Goal: Information Seeking & Learning: Learn about a topic

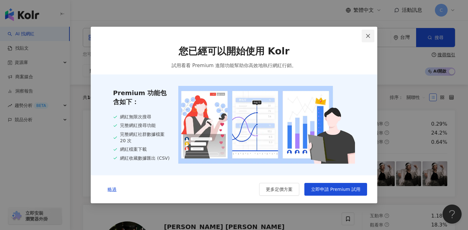
click at [366, 35] on icon "close" at bounding box center [367, 35] width 5 height 5
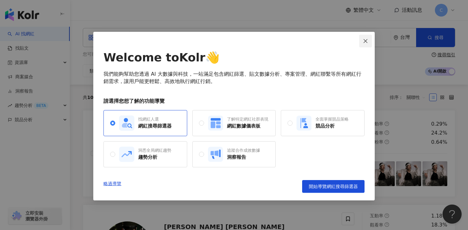
click at [360, 41] on span "Close" at bounding box center [365, 41] width 13 height 5
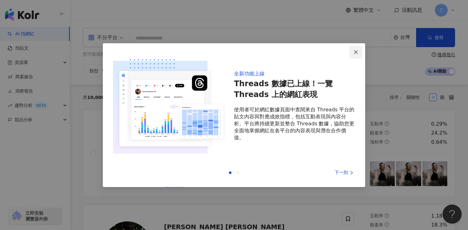
click at [357, 53] on icon "close" at bounding box center [356, 52] width 4 height 4
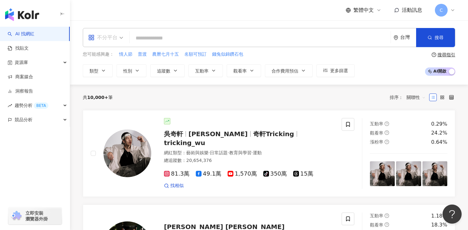
click at [113, 36] on div "不分平台" at bounding box center [102, 37] width 29 height 10
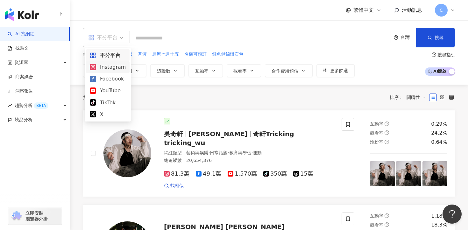
click at [109, 66] on div "Instagram" at bounding box center [108, 67] width 36 height 8
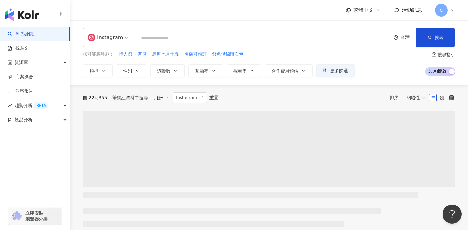
click at [197, 35] on input "search" at bounding box center [262, 38] width 250 height 12
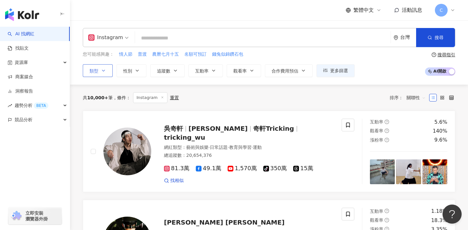
click at [107, 69] on button "類型" at bounding box center [98, 70] width 30 height 13
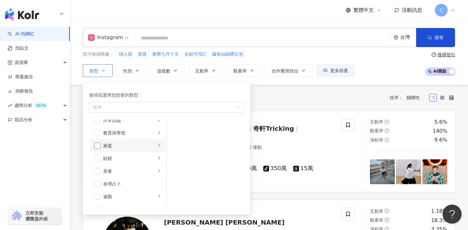
scroll to position [46, 0]
click at [98, 165] on li "美食" at bounding box center [127, 170] width 74 height 13
click at [97, 169] on span "button" at bounding box center [97, 170] width 6 height 6
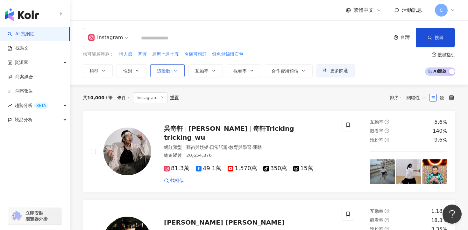
click at [173, 74] on button "追蹤數" at bounding box center [167, 70] width 34 height 13
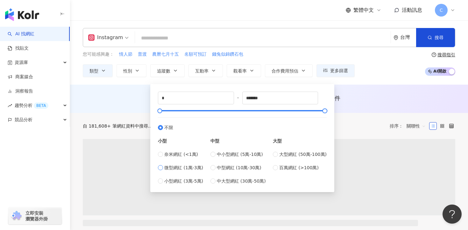
type input "*****"
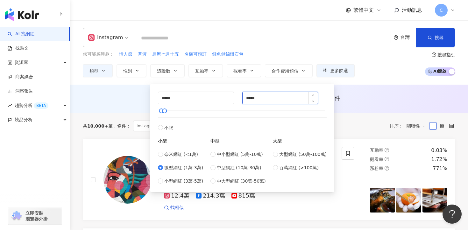
click at [250, 99] on input "*****" at bounding box center [280, 98] width 75 height 12
type input "*****"
click at [374, 97] on div "AI 推薦 ： 無結果，請嘗試搜尋其他語言關鍵字或條件" at bounding box center [269, 98] width 372 height 8
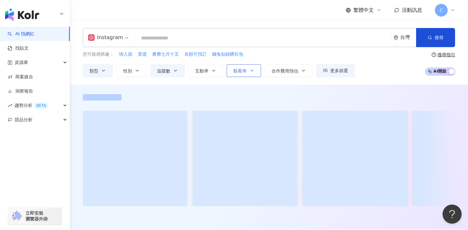
click at [237, 76] on button "觀看率" at bounding box center [244, 70] width 34 height 13
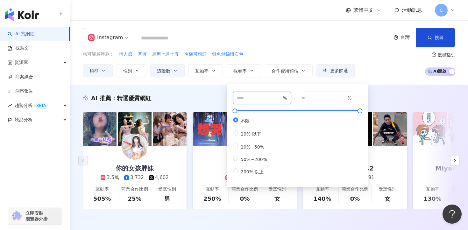
click at [252, 99] on input "number" at bounding box center [259, 98] width 45 height 7
type input "***"
click at [375, 83] on div "Instagram 台灣 搜尋 您可能感興趣： 情人節 普渡 農曆七月十五 名額可預訂 錢兔似錦鑽石包 類型 性別 追蹤數 互動率 觀看率 合作費用預估 更多…" at bounding box center [269, 52] width 398 height 64
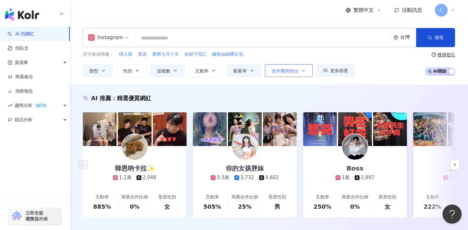
click at [287, 71] on span "合作費用預估" at bounding box center [284, 70] width 27 height 5
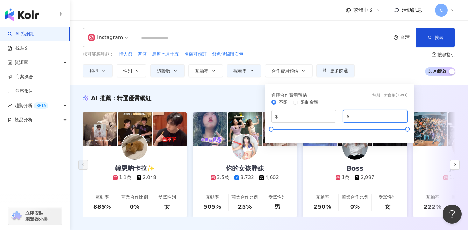
click at [372, 116] on input "*******" at bounding box center [377, 116] width 53 height 7
type input "*****"
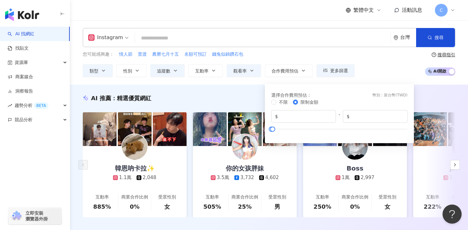
click at [376, 71] on div "您可能感興趣： 情人節 普渡 農曆七月十五 名額可預訂 錢兔似錦鑽石包 類型 性別 追蹤數 互動率 觀看率 合作費用預估 更多篩選 ***** - *****…" at bounding box center [269, 64] width 372 height 26
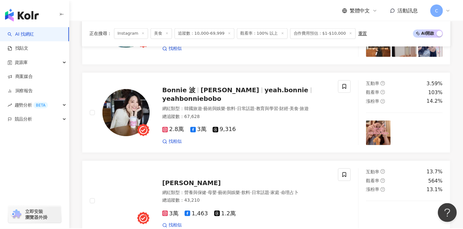
scroll to position [263, 0]
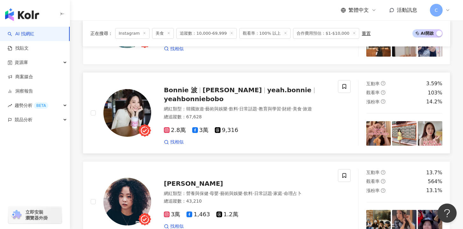
click at [179, 89] on span "Bonnie 波" at bounding box center [180, 90] width 33 height 8
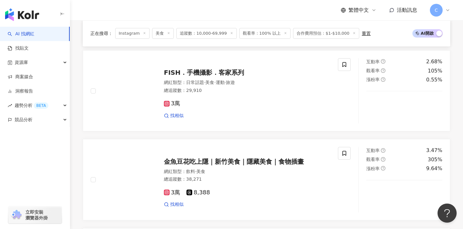
scroll to position [575, 0]
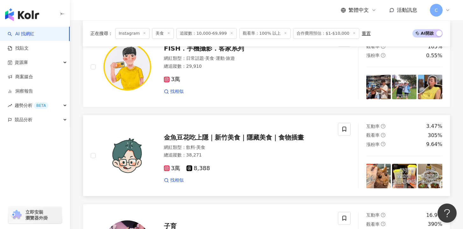
click at [199, 142] on div "金魚豆花吃上隱｜新竹美食｜隱藏美食｜食物插畫 網紅類型 ： 飲料 · 美食 總追蹤數 ： 38,271 3萬 8,388 找相似" at bounding box center [240, 156] width 179 height 56
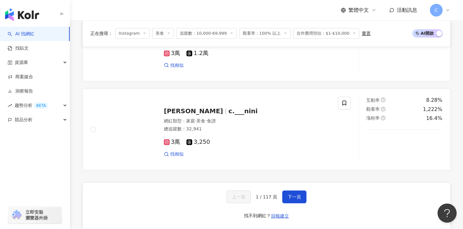
scroll to position [1149, 0]
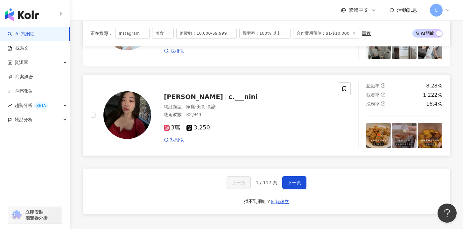
click at [229, 96] on span "c.___nini" at bounding box center [243, 97] width 29 height 8
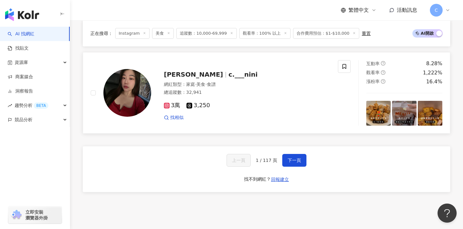
scroll to position [1202, 0]
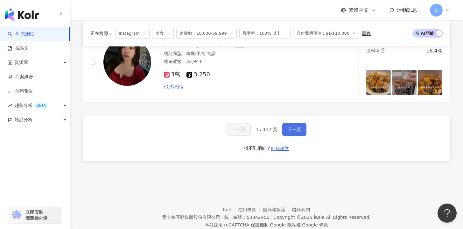
click at [297, 131] on span "下一頁" at bounding box center [294, 129] width 13 height 5
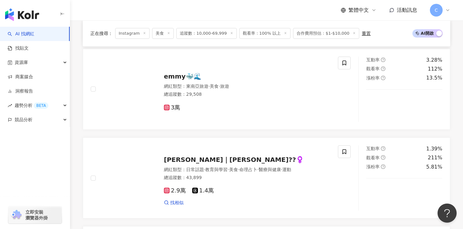
scroll to position [1221, 0]
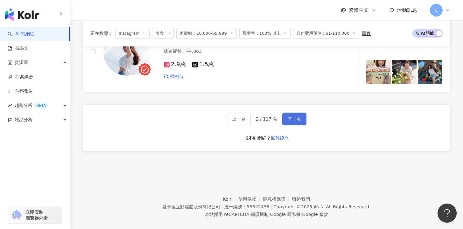
click at [298, 116] on span "下一頁" at bounding box center [294, 118] width 13 height 5
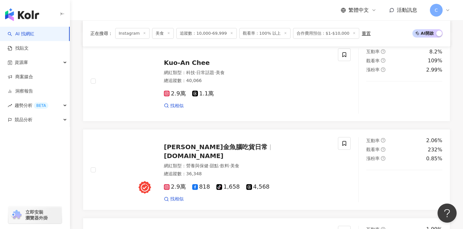
scroll to position [472, 0]
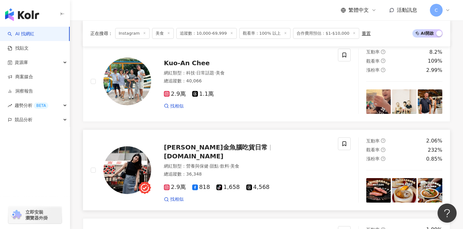
click at [223, 154] on span "[DOMAIN_NAME]" at bounding box center [194, 156] width 60 height 8
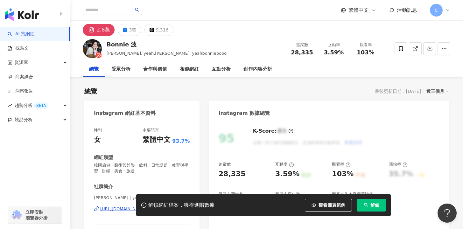
scroll to position [80, 0]
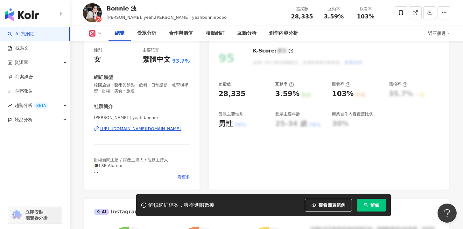
click at [169, 128] on div "https://www.instagram.com/yeah.bonnie/" at bounding box center [140, 129] width 81 height 6
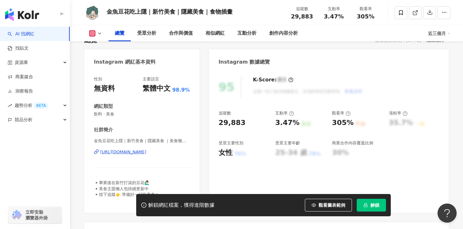
scroll to position [77, 0]
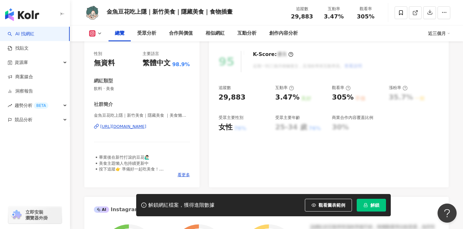
click at [146, 128] on div "[URL][DOMAIN_NAME]" at bounding box center [123, 127] width 46 height 6
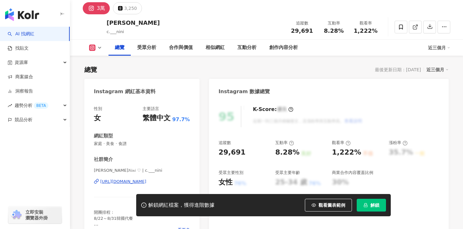
scroll to position [51, 0]
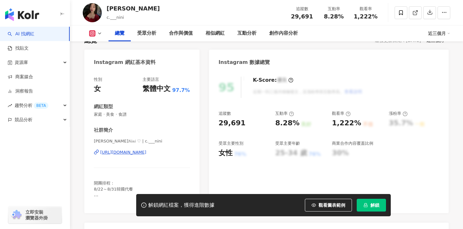
click at [148, 156] on div "妮妮𝑁𝑖𝑛𝑖 ♡ | c.___nini https://www.instagram.com/c.___nini/" at bounding box center [142, 156] width 96 height 37
click at [146, 151] on div "https://www.instagram.com/c.___nini/" at bounding box center [123, 153] width 46 height 6
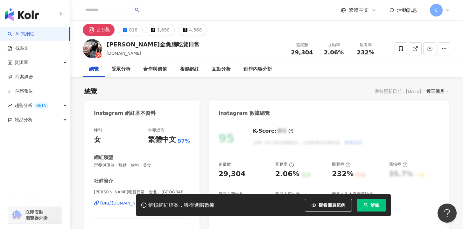
click at [163, 200] on div "[URL][DOMAIN_NAME][DOMAIN_NAME]" at bounding box center [140, 203] width 81 height 6
